Goal: Task Accomplishment & Management: Manage account settings

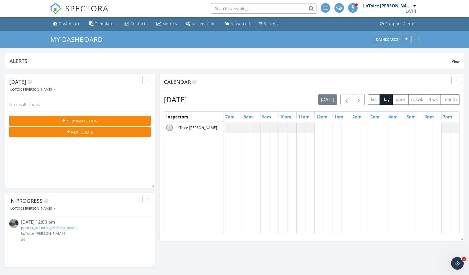
click at [66, 228] on link "[STREET_ADDRESS][PERSON_NAME]" at bounding box center [49, 227] width 56 height 5
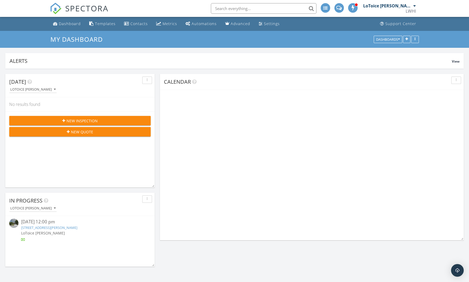
scroll to position [700, 477]
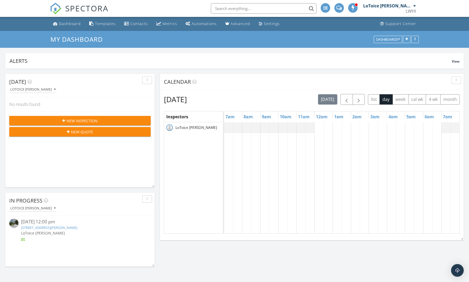
click at [62, 226] on link "7116 Fort Caroline Hills Dr, Jacksonville, FL 32277" at bounding box center [49, 227] width 56 height 5
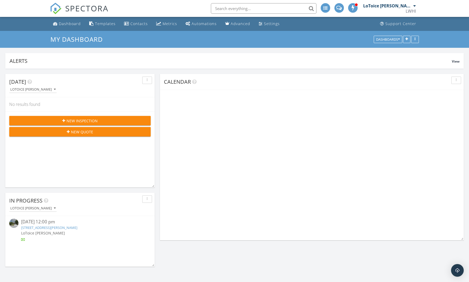
scroll to position [700, 477]
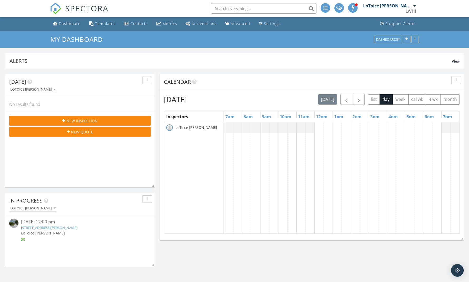
click at [74, 226] on link "7116 Fort Caroline Hills Dr, Jacksonville, FL 32277" at bounding box center [49, 227] width 56 height 5
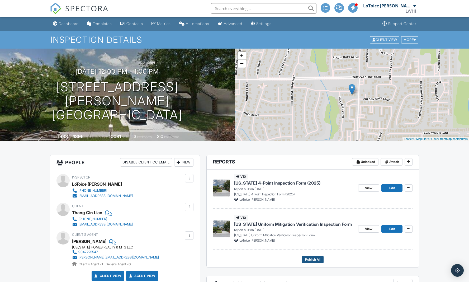
click at [312, 258] on span "Publish All" at bounding box center [312, 259] width 15 height 5
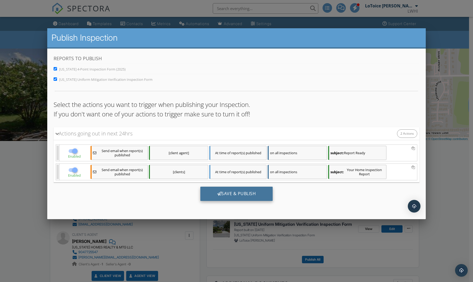
click at [239, 194] on div "Save & Publish" at bounding box center [236, 193] width 73 height 14
